Goal: Information Seeking & Learning: Learn about a topic

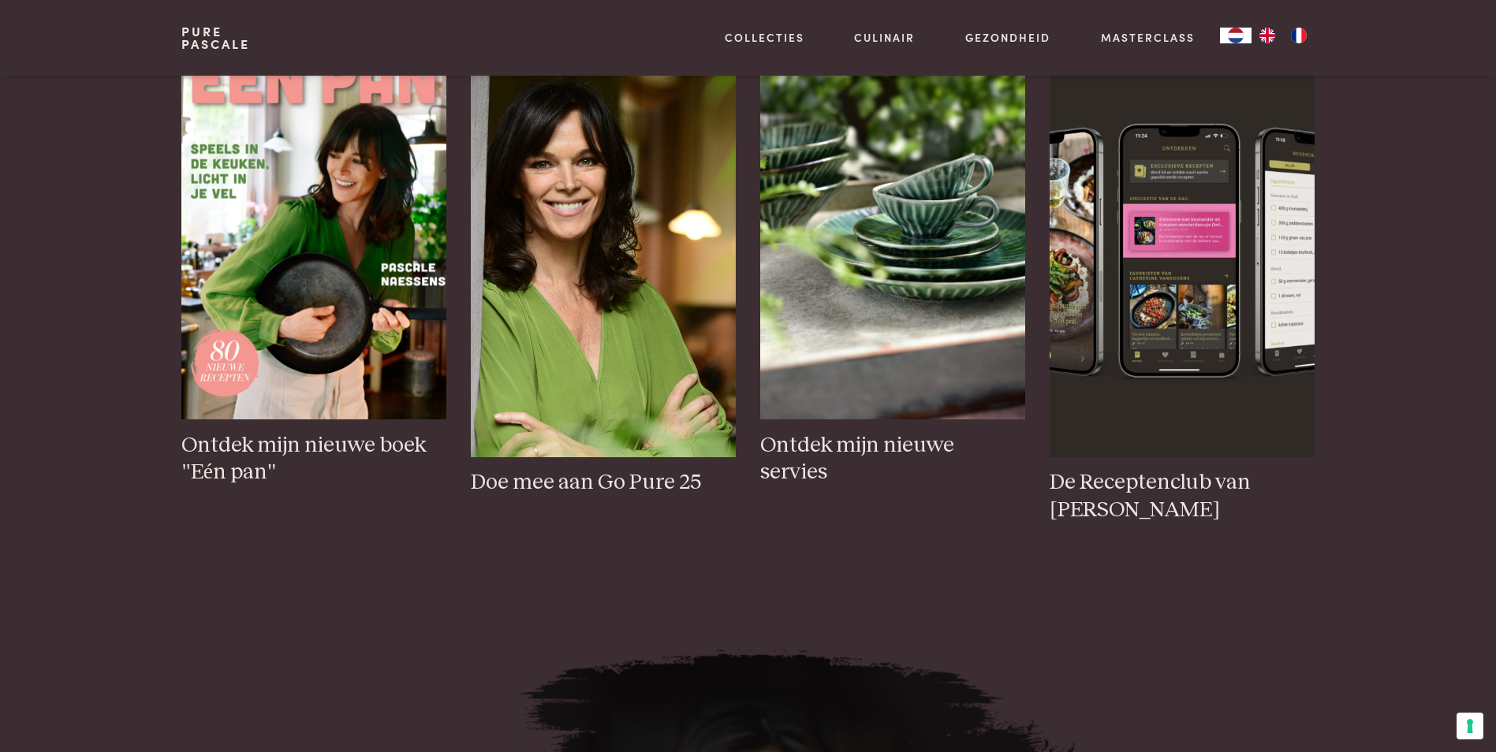
scroll to position [868, 0]
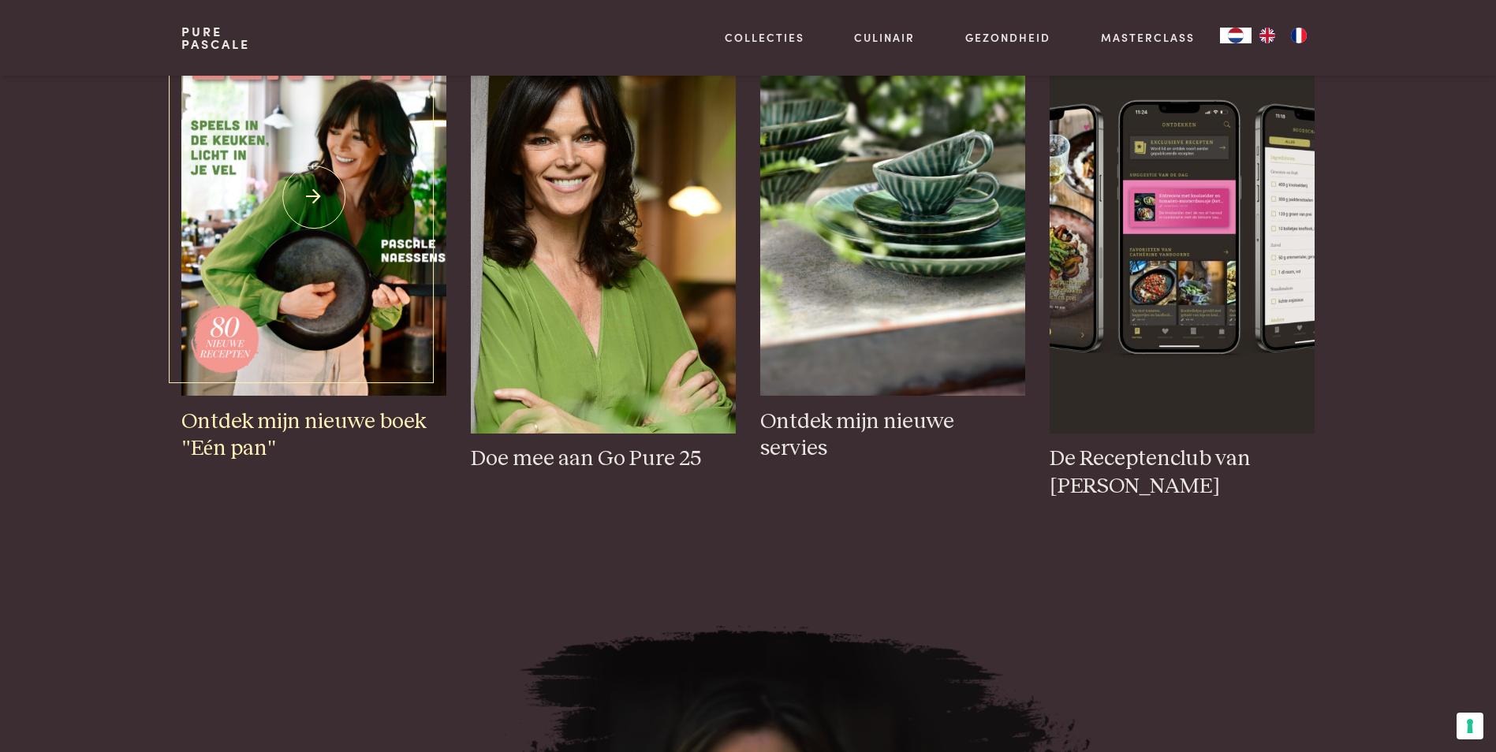
click at [329, 268] on img at bounding box center [313, 197] width 264 height 397
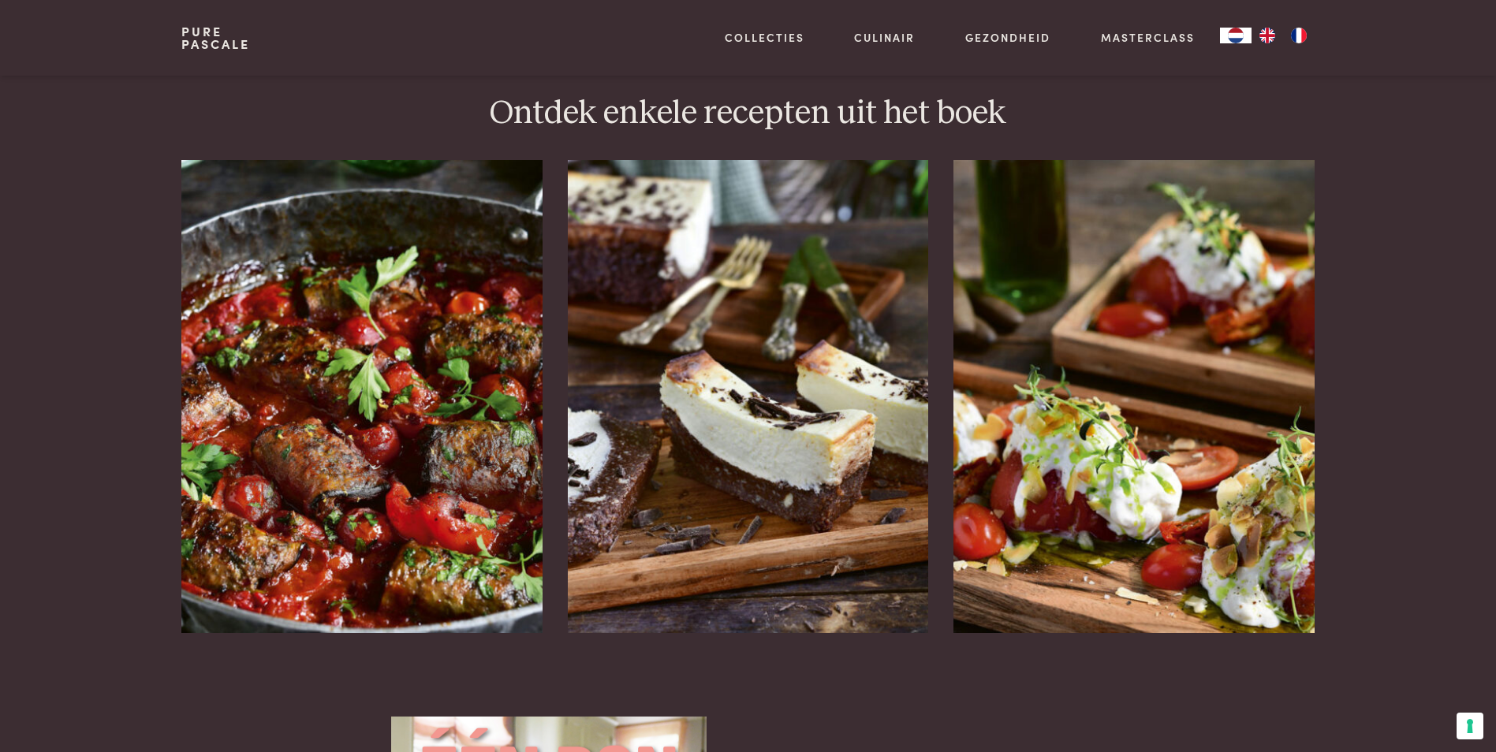
scroll to position [1972, 0]
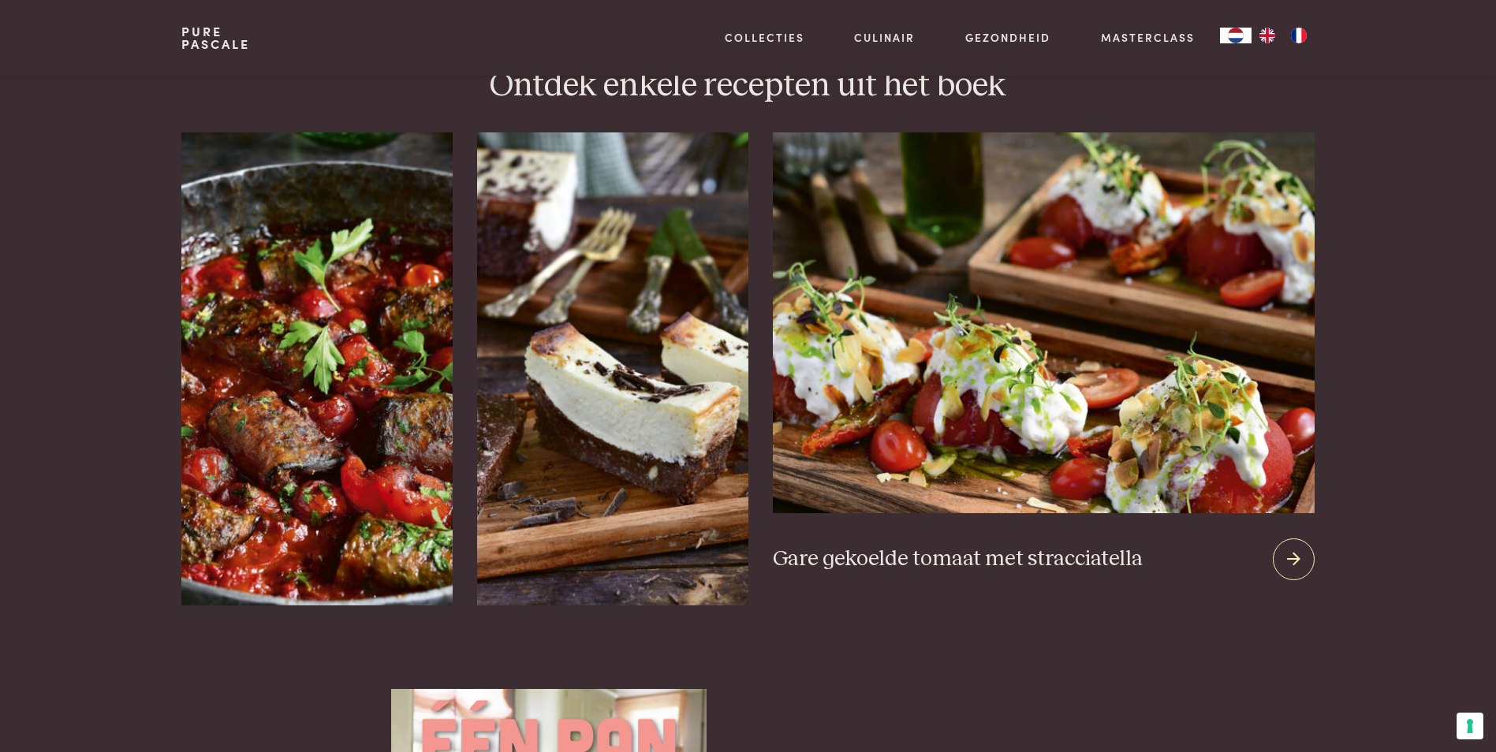
click at [1286, 539] on div at bounding box center [1294, 560] width 42 height 42
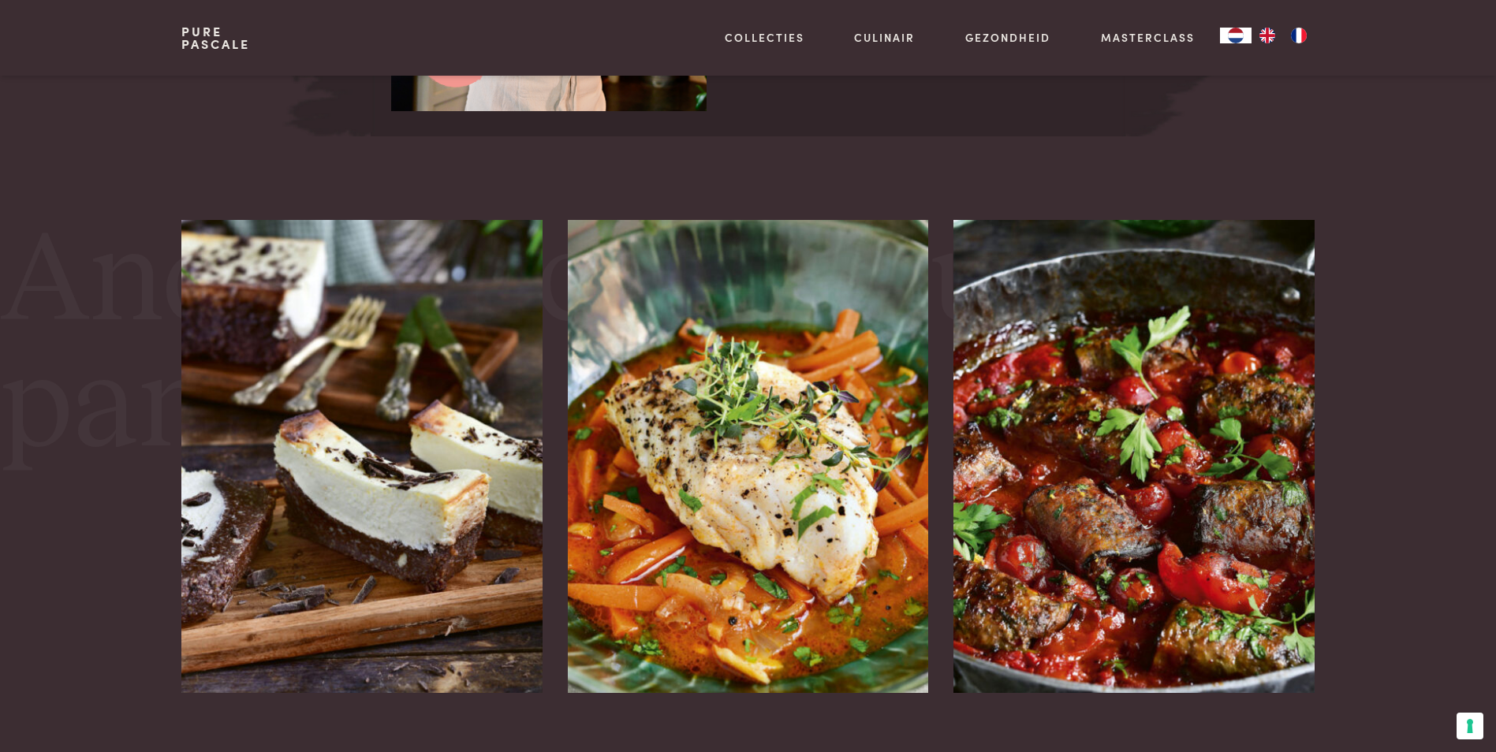
scroll to position [2840, 0]
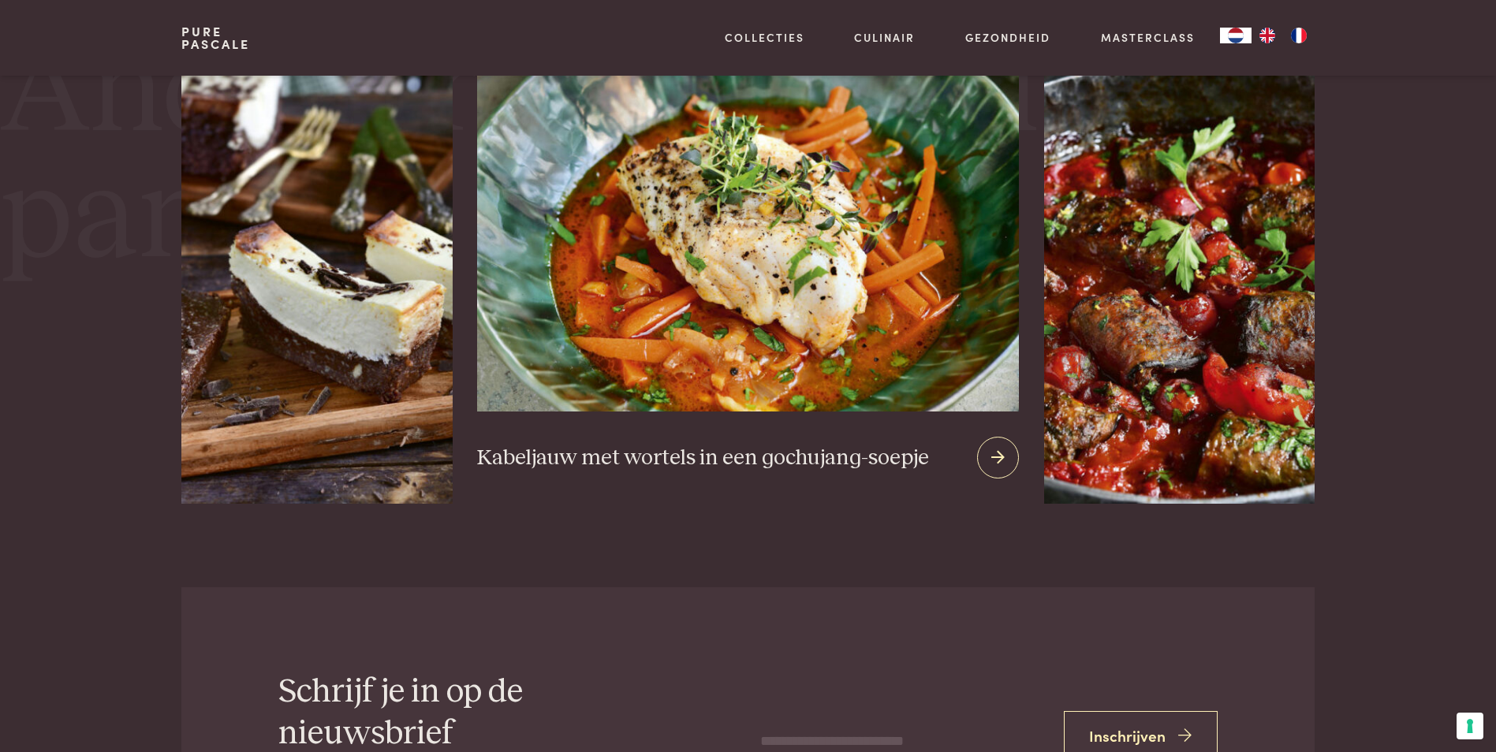
click at [991, 460] on icon at bounding box center [997, 457] width 13 height 23
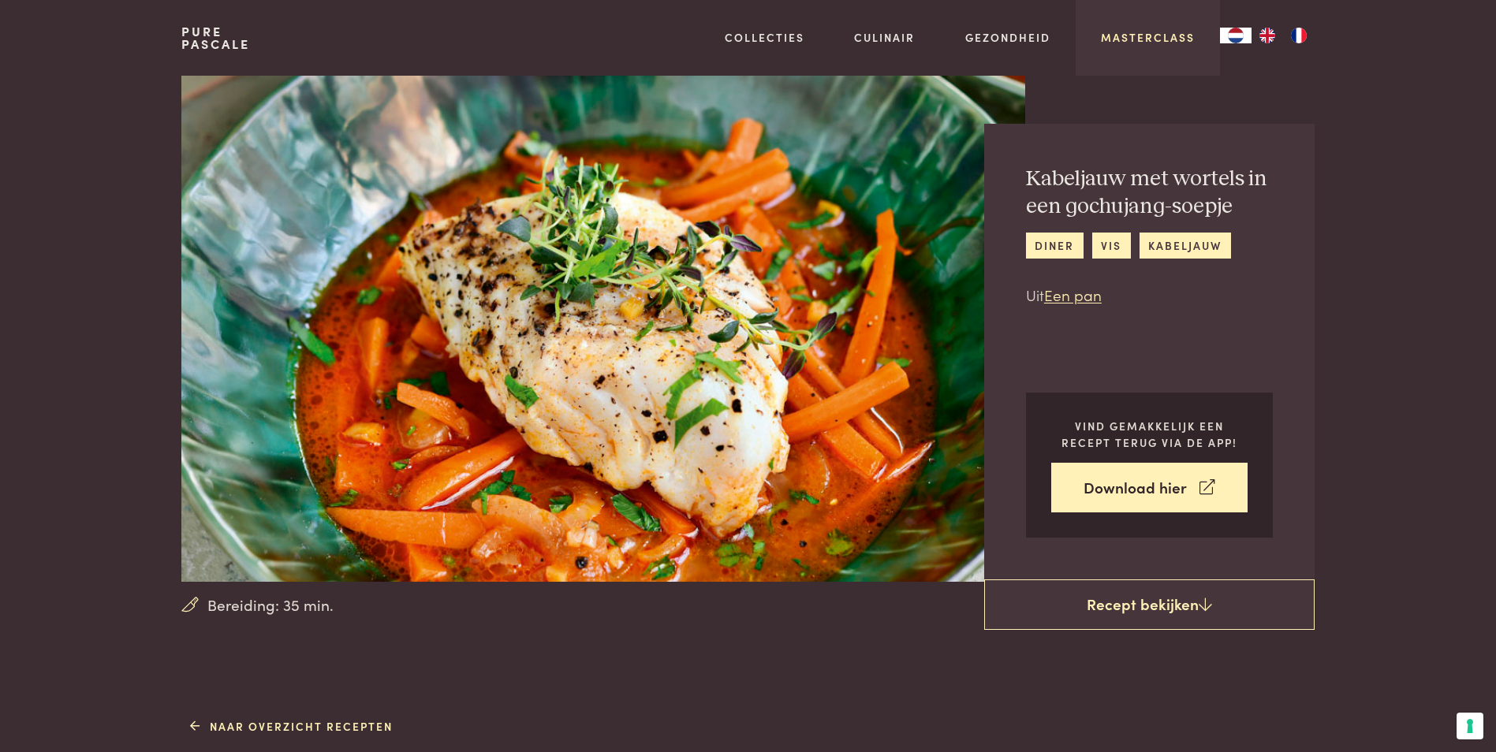
click at [1127, 34] on link "Masterclass" at bounding box center [1148, 37] width 94 height 17
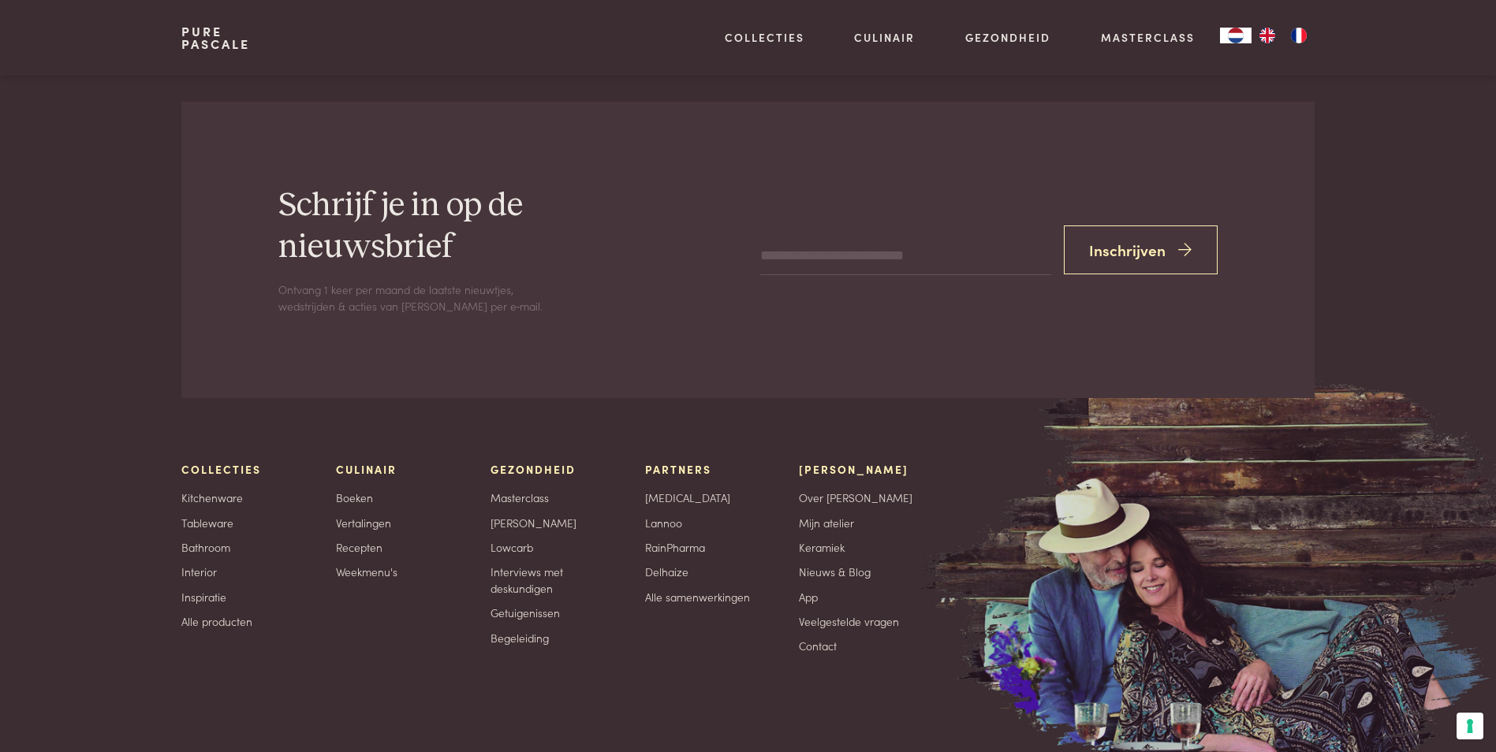
scroll to position [5455, 0]
